Goal: Complete application form

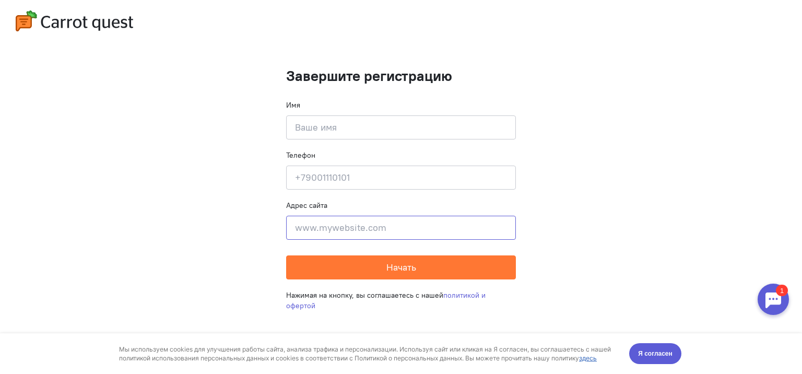
click at [324, 230] on input at bounding box center [401, 228] width 230 height 24
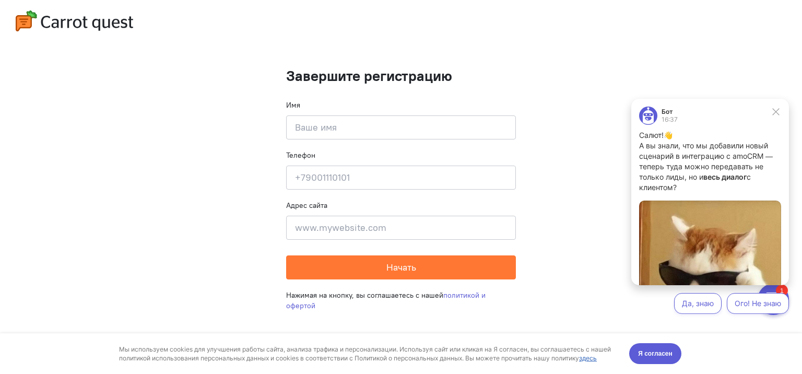
click at [334, 111] on div "Имя Введите своё имя" at bounding box center [401, 120] width 230 height 40
click at [332, 123] on input at bounding box center [401, 127] width 230 height 24
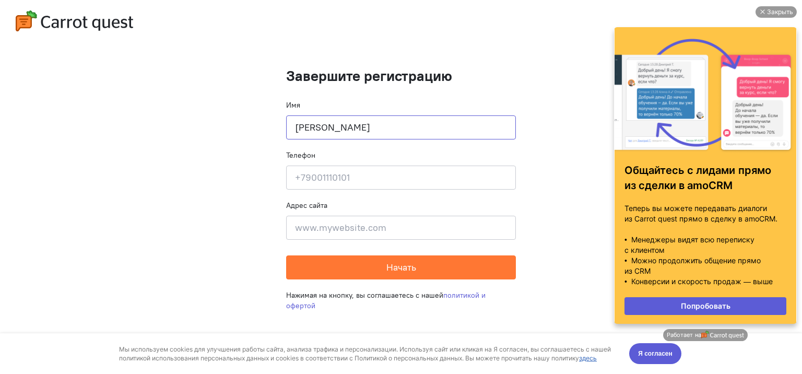
type input "[PERSON_NAME]"
click at [313, 178] on input at bounding box center [401, 178] width 230 height 24
type input "[PHONE_NUMBER]"
click at [336, 231] on input at bounding box center [401, 228] width 230 height 24
click at [301, 226] on input at bounding box center [401, 228] width 230 height 24
